Goal: Task Accomplishment & Management: Manage account settings

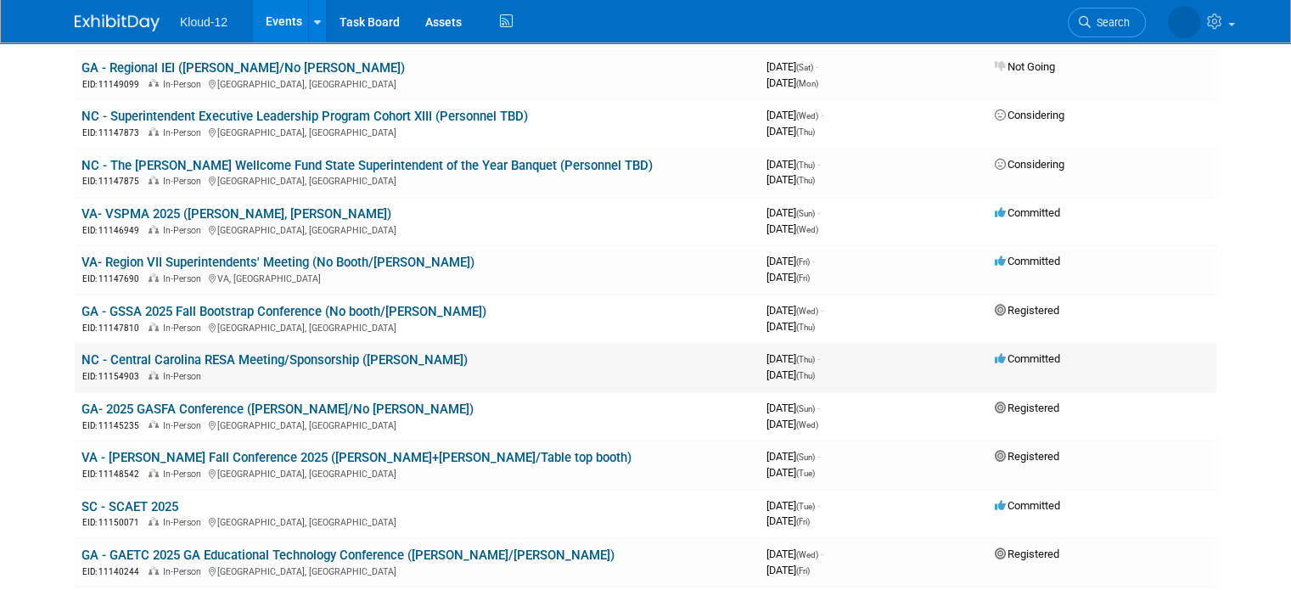
scroll to position [255, 0]
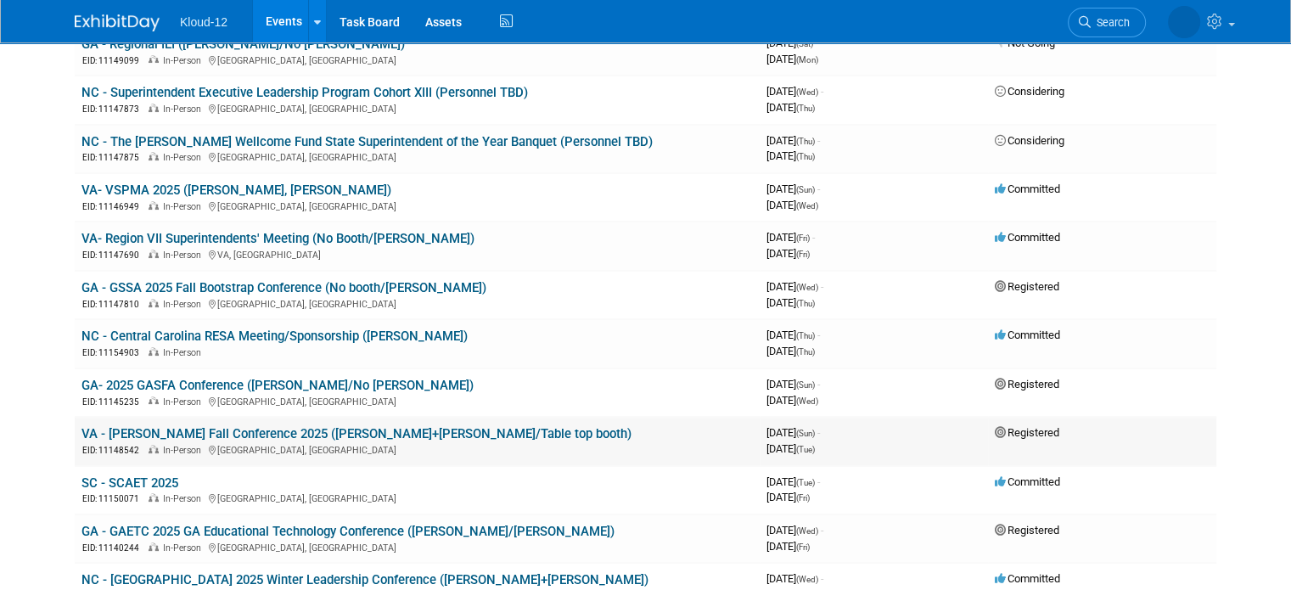
click at [193, 426] on link "VA - [PERSON_NAME] Fall Conference 2025 ([PERSON_NAME]+[PERSON_NAME]/Table top …" at bounding box center [356, 433] width 550 height 15
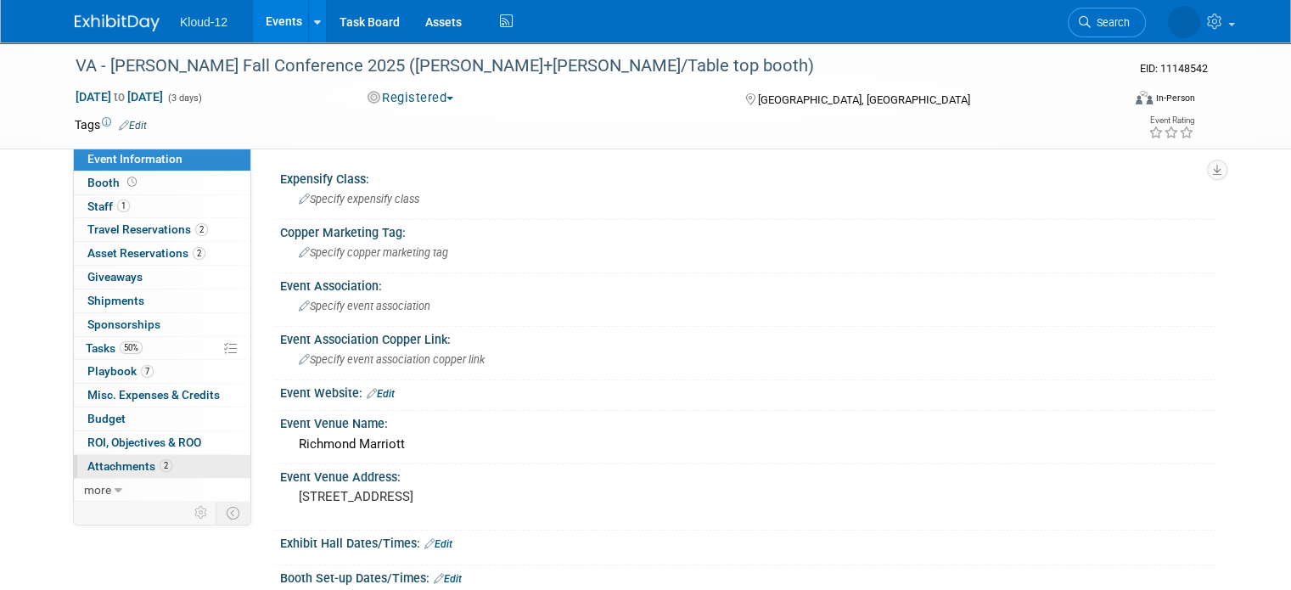
click at [121, 464] on span "Attachments 2" at bounding box center [129, 466] width 85 height 14
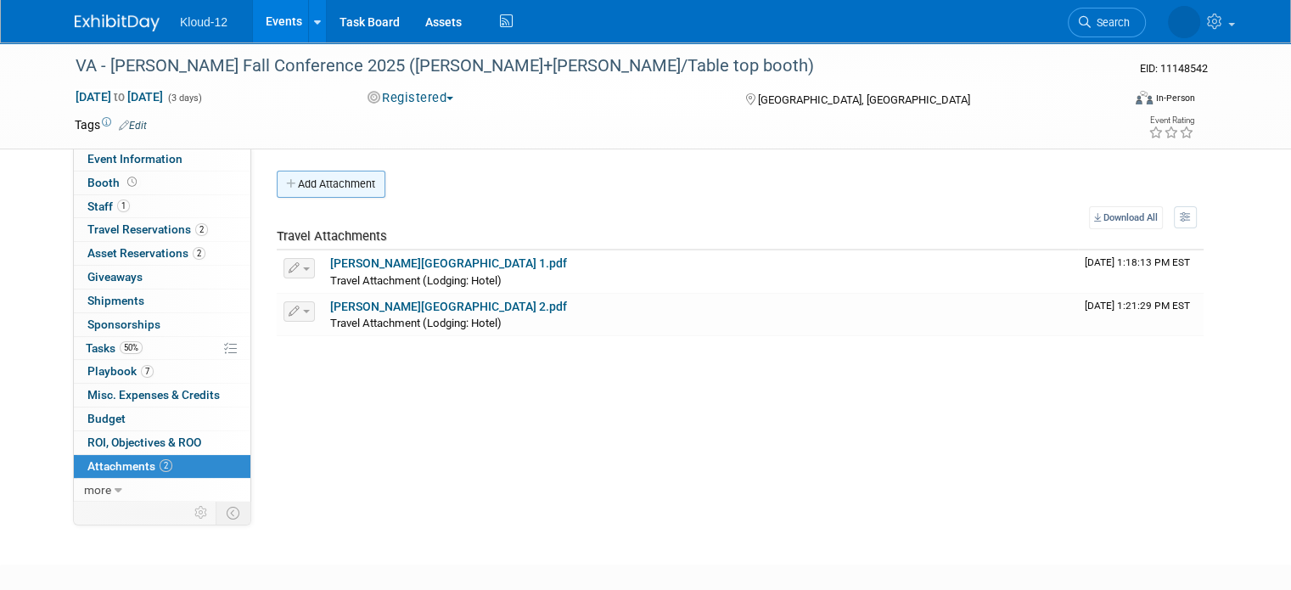
click at [309, 188] on button "Add Attachment" at bounding box center [331, 184] width 109 height 27
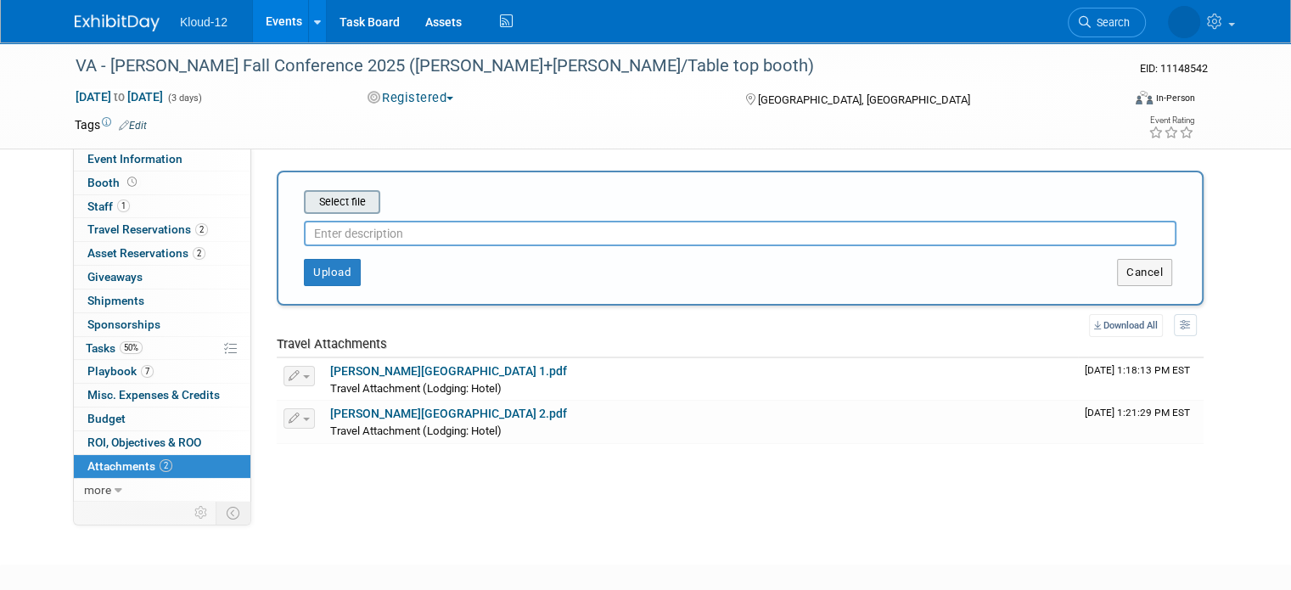
click at [334, 199] on input "file" at bounding box center [278, 202] width 202 height 20
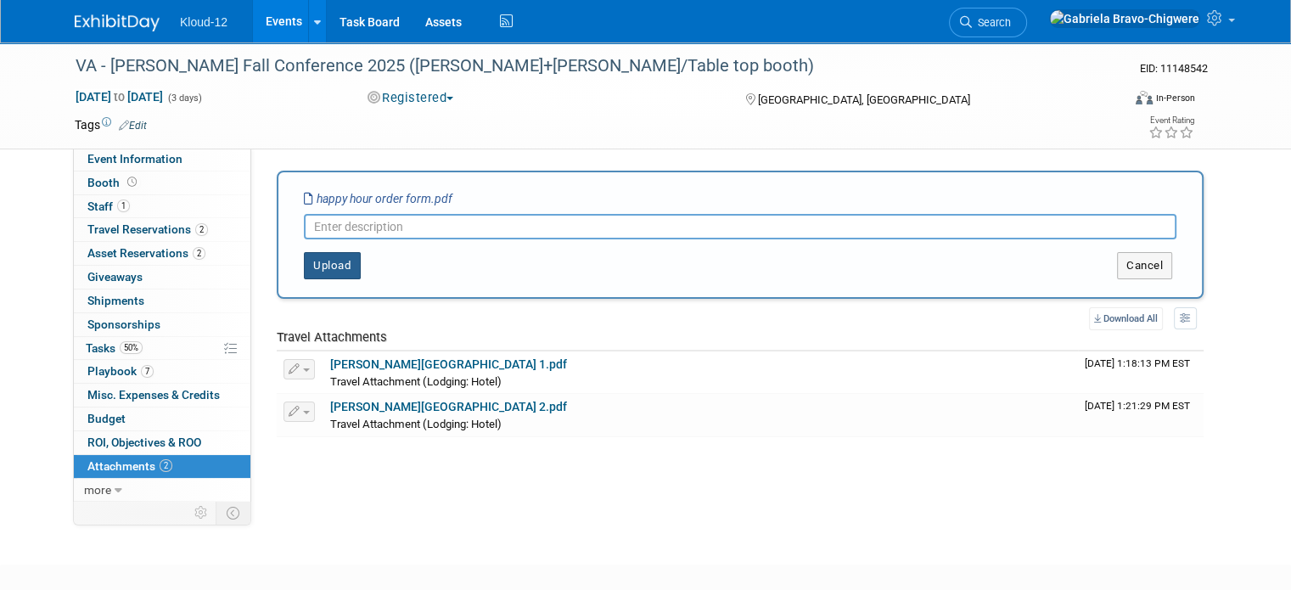
click at [326, 272] on button "Upload" at bounding box center [332, 265] width 57 height 27
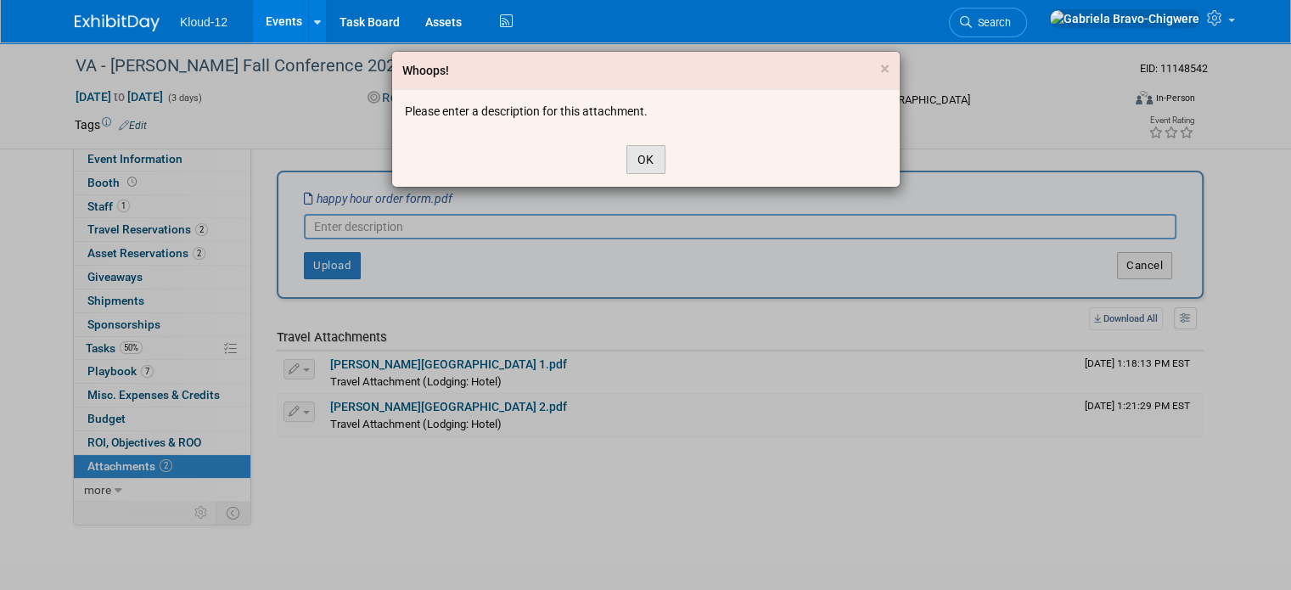
click at [640, 156] on button "OK" at bounding box center [645, 159] width 39 height 29
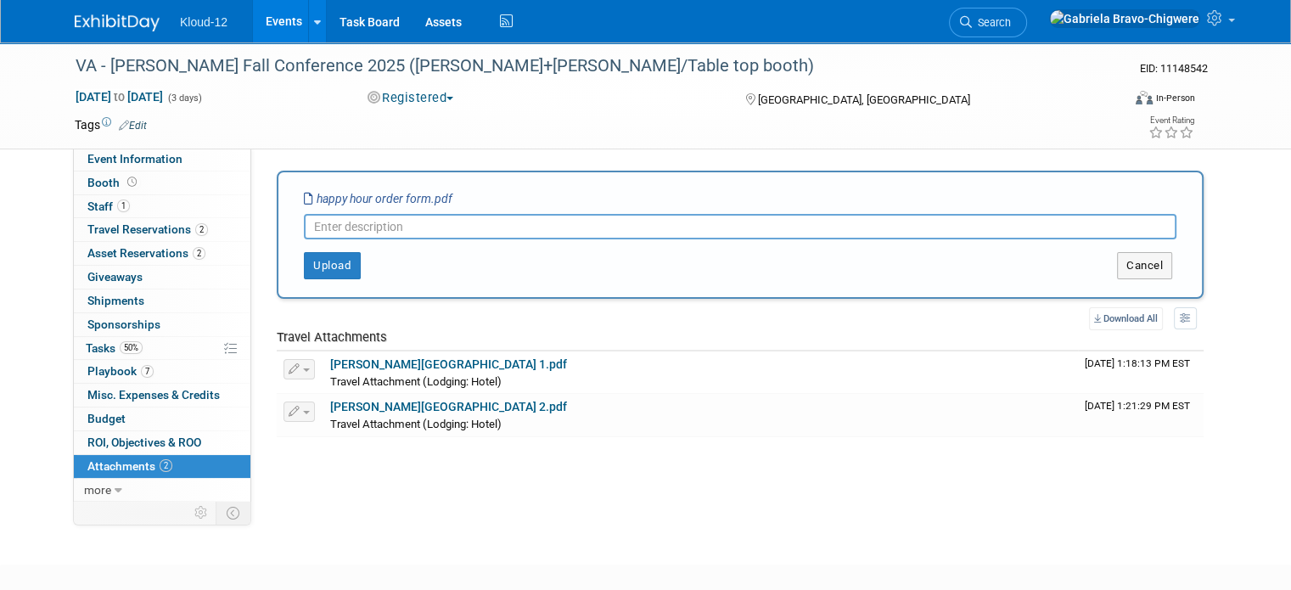
click at [395, 234] on input "text" at bounding box center [740, 226] width 872 height 25
type input "PO for Cocktail hour"
click at [306, 265] on button "Upload" at bounding box center [332, 265] width 57 height 27
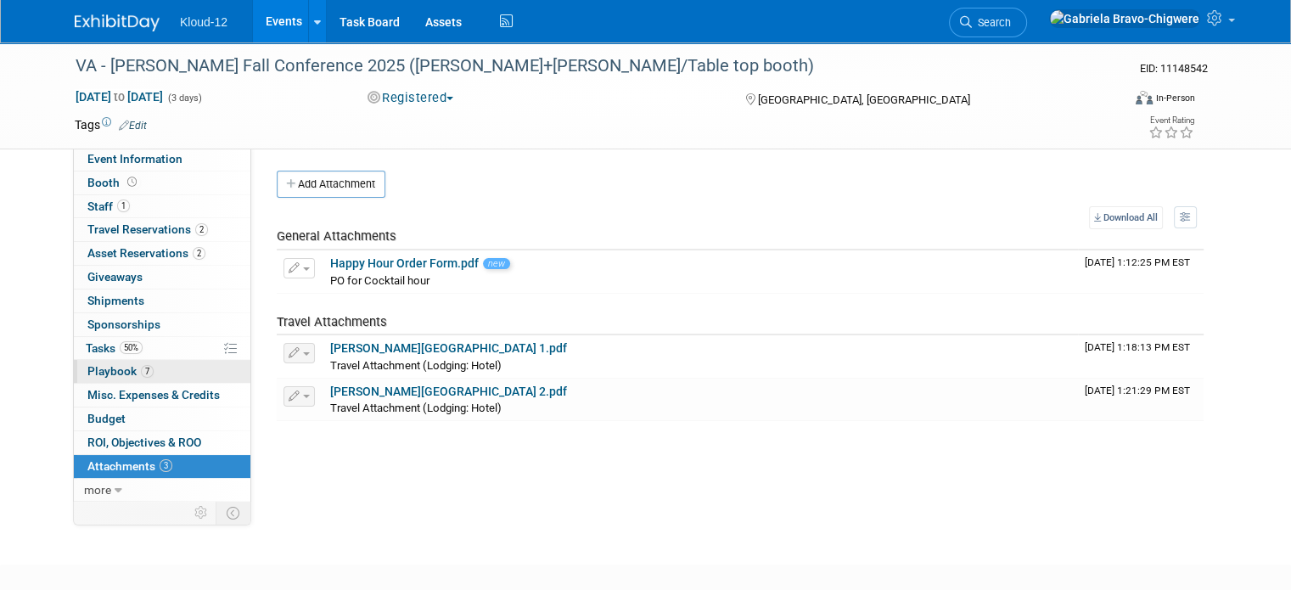
click at [98, 366] on span "Playbook 7" at bounding box center [120, 371] width 66 height 14
